Goal: Check status: Check status

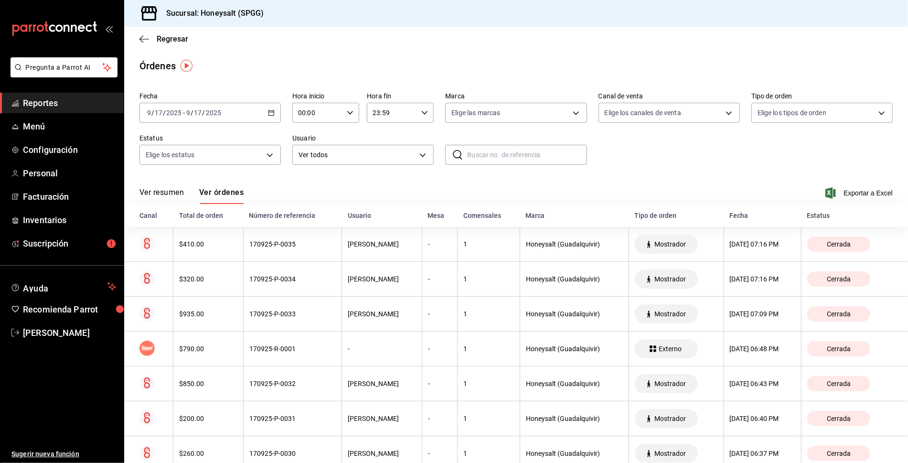
click at [128, 39] on div "Regresar" at bounding box center [516, 39] width 784 height 24
click at [140, 39] on icon "button" at bounding box center [144, 39] width 10 height 9
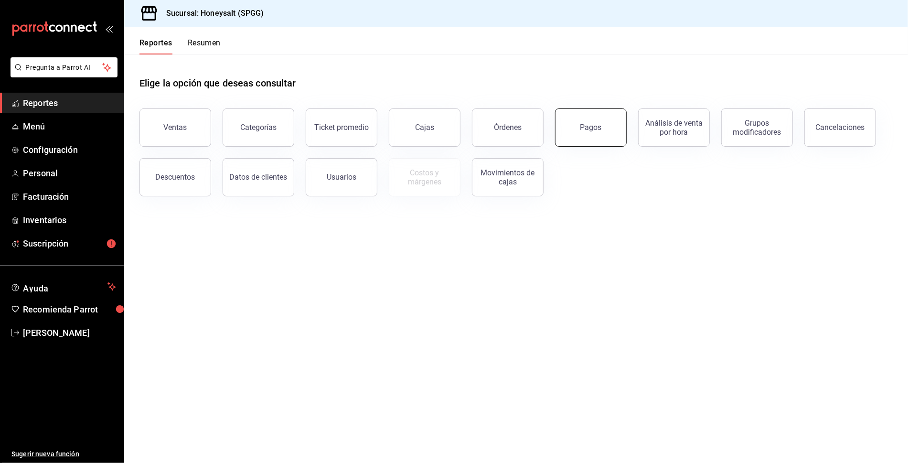
click at [587, 134] on button "Pagos" at bounding box center [591, 127] width 72 height 38
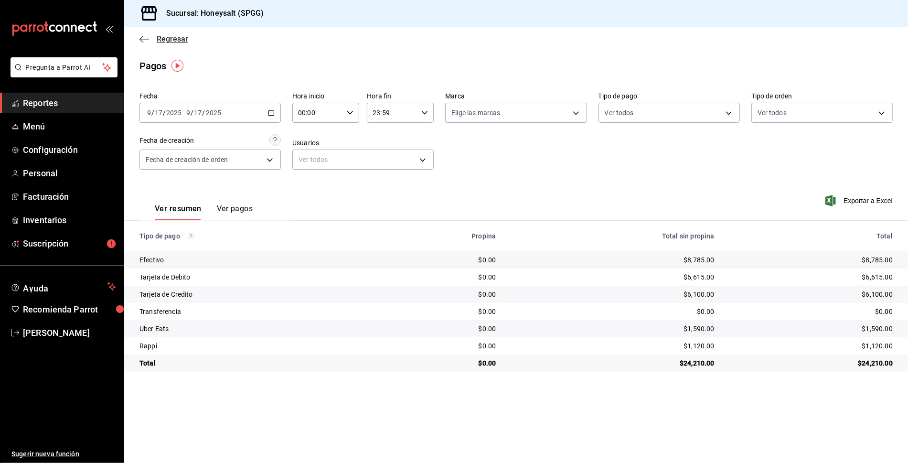
click at [148, 42] on icon "button" at bounding box center [144, 39] width 10 height 9
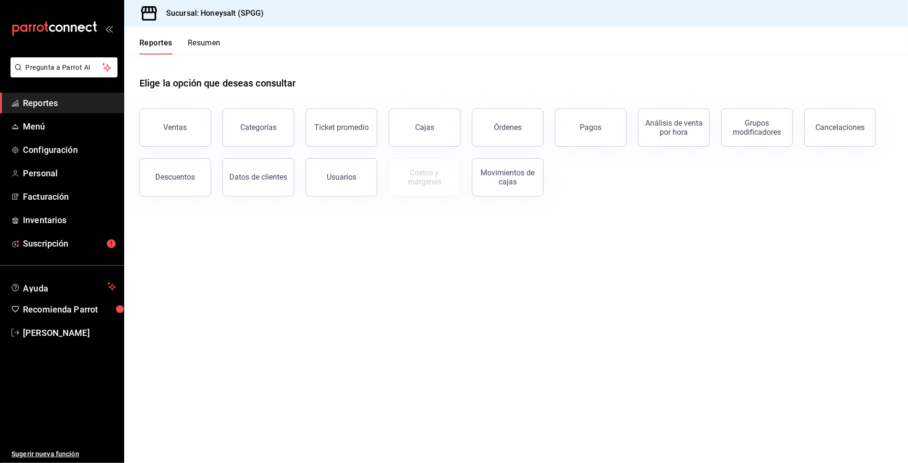
click at [488, 105] on div "Órdenes" at bounding box center [501, 122] width 83 height 50
click at [495, 125] on div "Órdenes" at bounding box center [508, 127] width 28 height 9
